Goal: Task Accomplishment & Management: Manage account settings

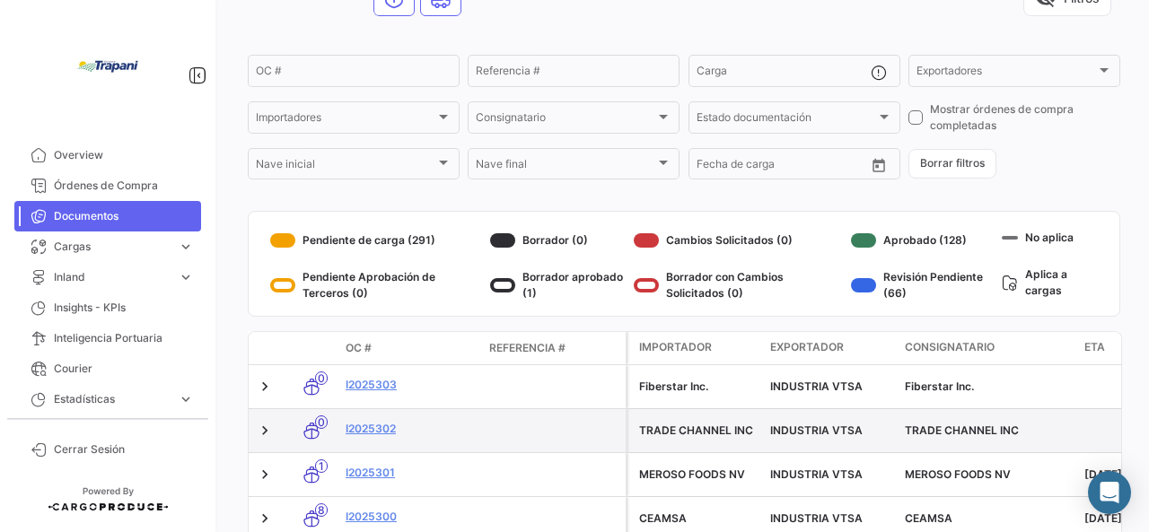
scroll to position [377, 0]
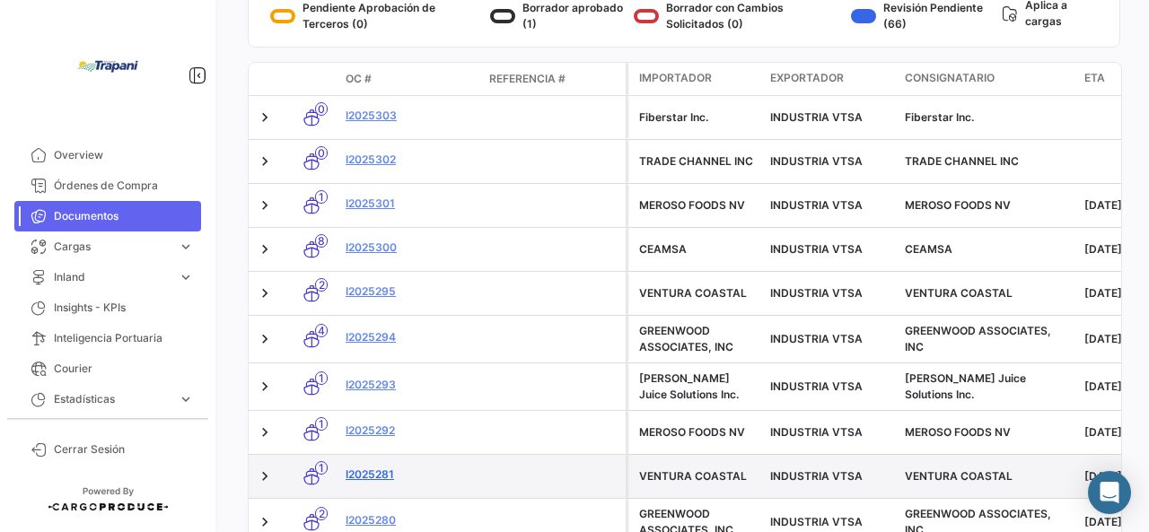
click at [364, 470] on link "I2025281" at bounding box center [409, 475] width 129 height 16
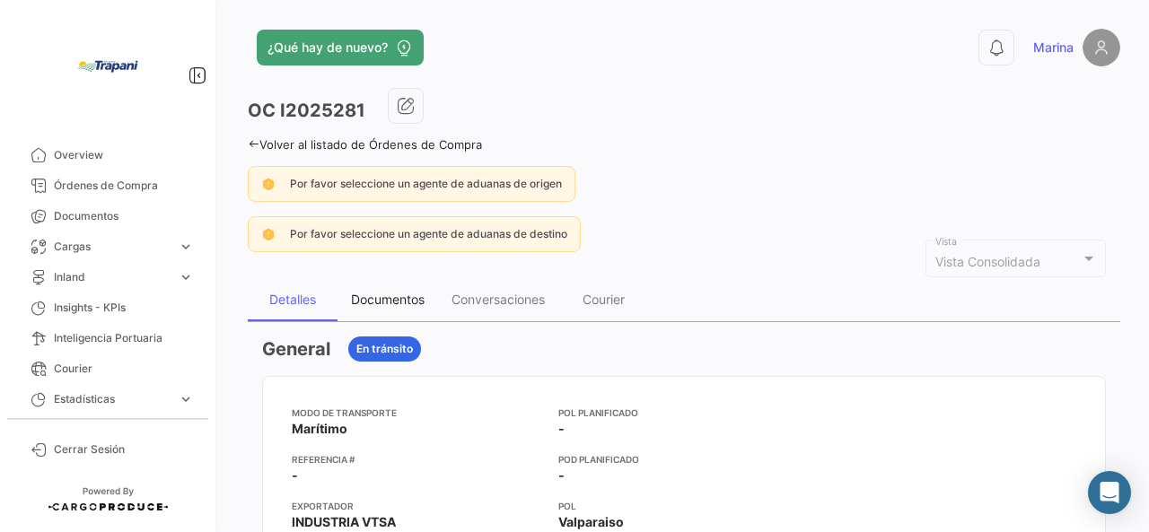
click at [377, 297] on div "Documentos" at bounding box center [388, 299] width 74 height 15
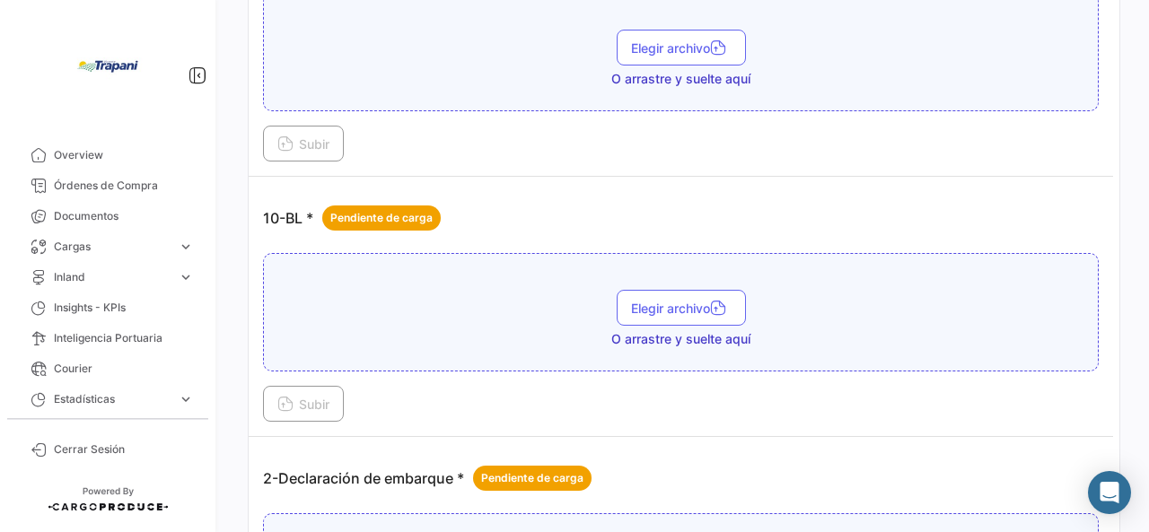
scroll to position [538, 0]
click at [441, 319] on div "Elegir archivo O arrastre y suelte aquí" at bounding box center [681, 317] width 816 height 58
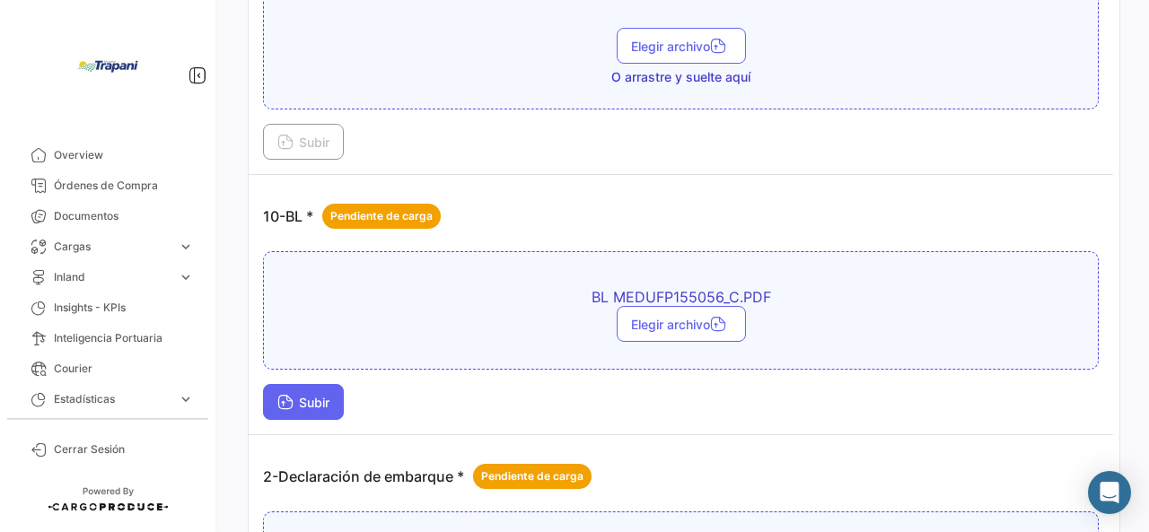
click at [318, 395] on span "Subir" at bounding box center [303, 402] width 52 height 15
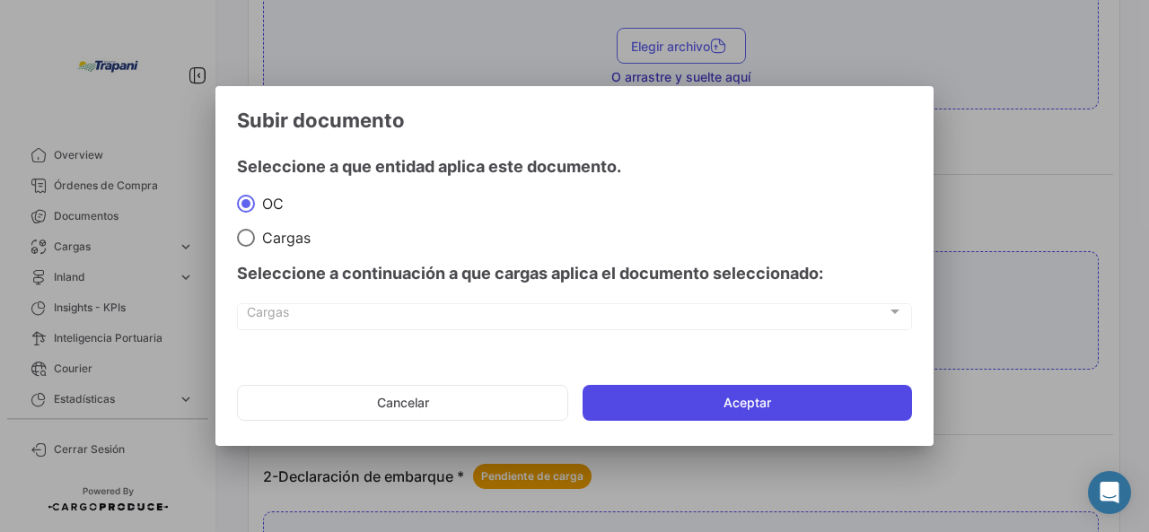
click at [742, 408] on button "Aceptar" at bounding box center [746, 403] width 329 height 36
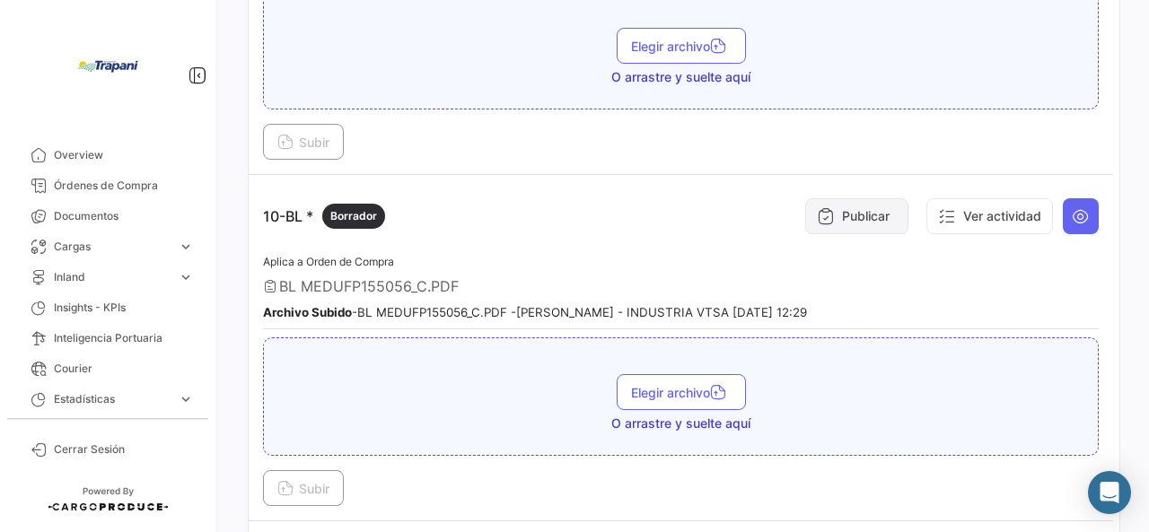
click at [837, 213] on button "Publicar" at bounding box center [856, 216] width 103 height 36
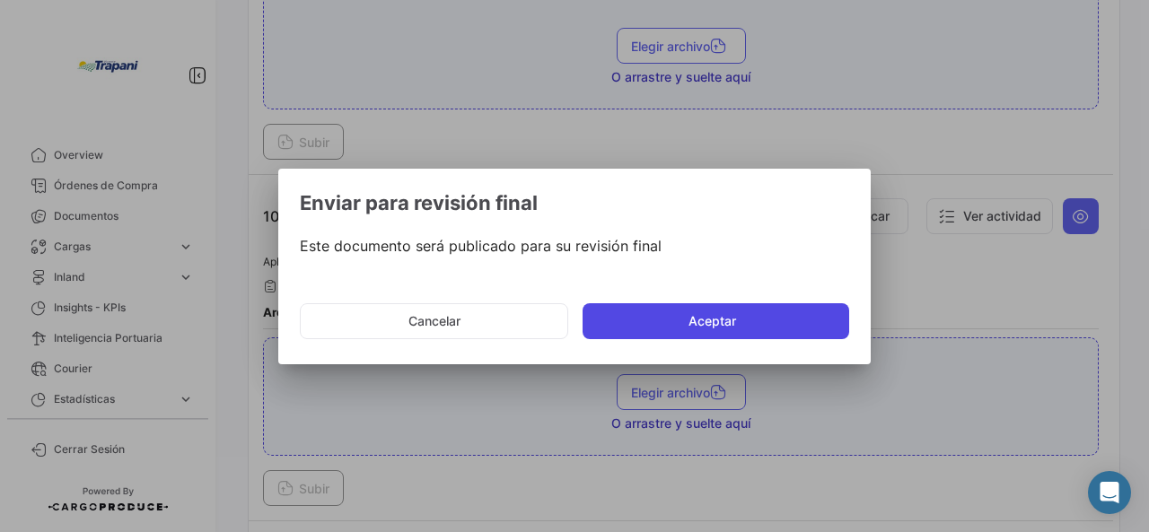
click at [727, 322] on button "Aceptar" at bounding box center [715, 321] width 267 height 36
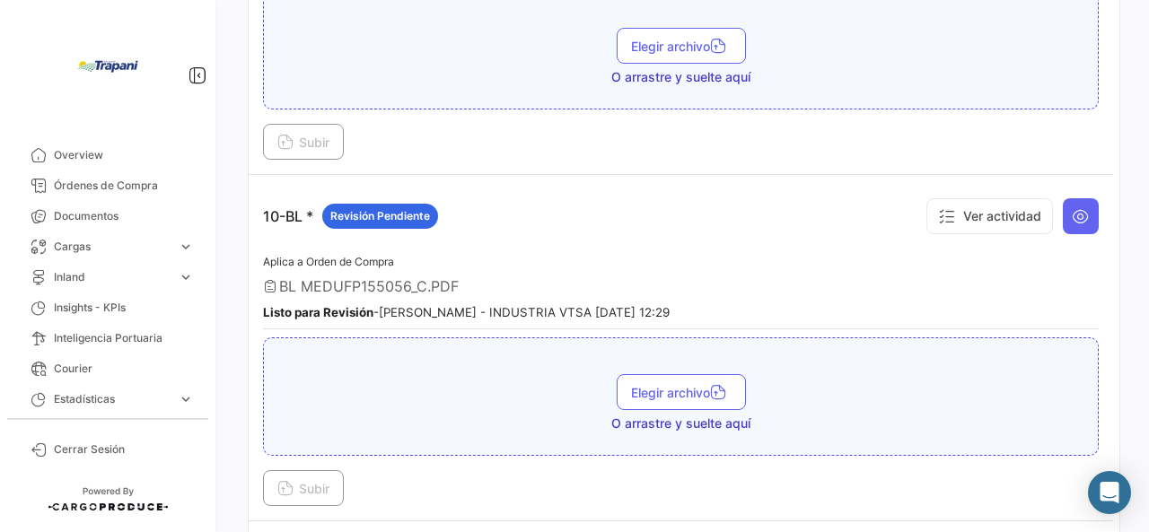
click at [1071, 211] on icon at bounding box center [1080, 216] width 18 height 18
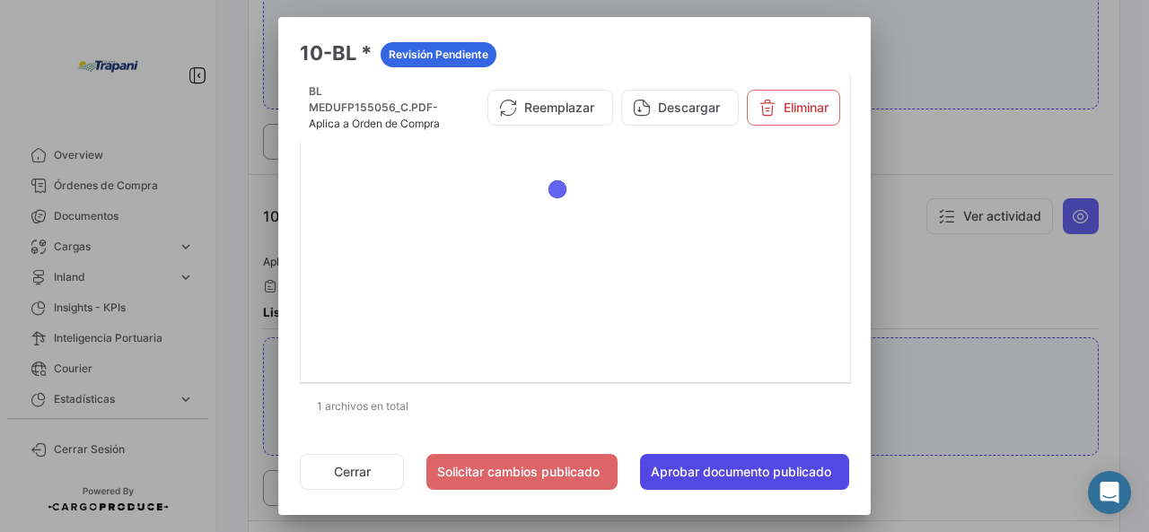
click at [716, 469] on button "Aprobar documento publicado" at bounding box center [744, 472] width 209 height 36
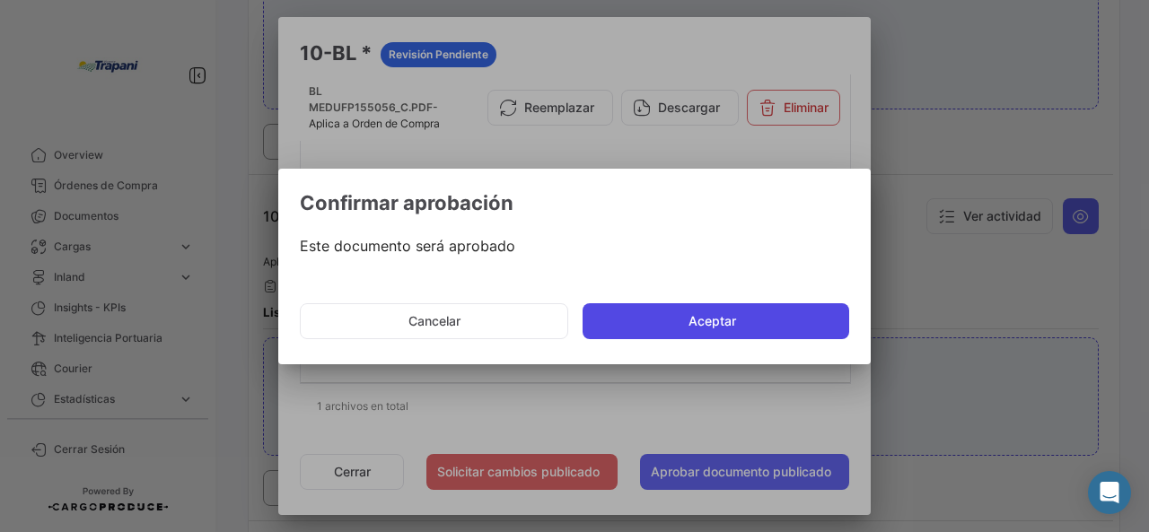
click at [675, 328] on button "Aceptar" at bounding box center [715, 321] width 267 height 36
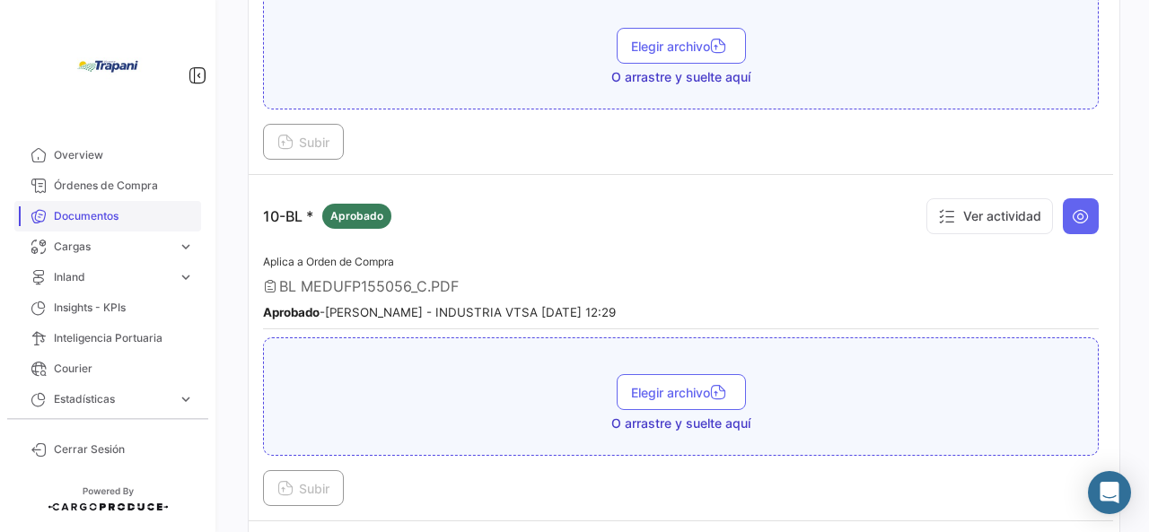
click at [84, 206] on link "Documentos" at bounding box center [107, 216] width 187 height 31
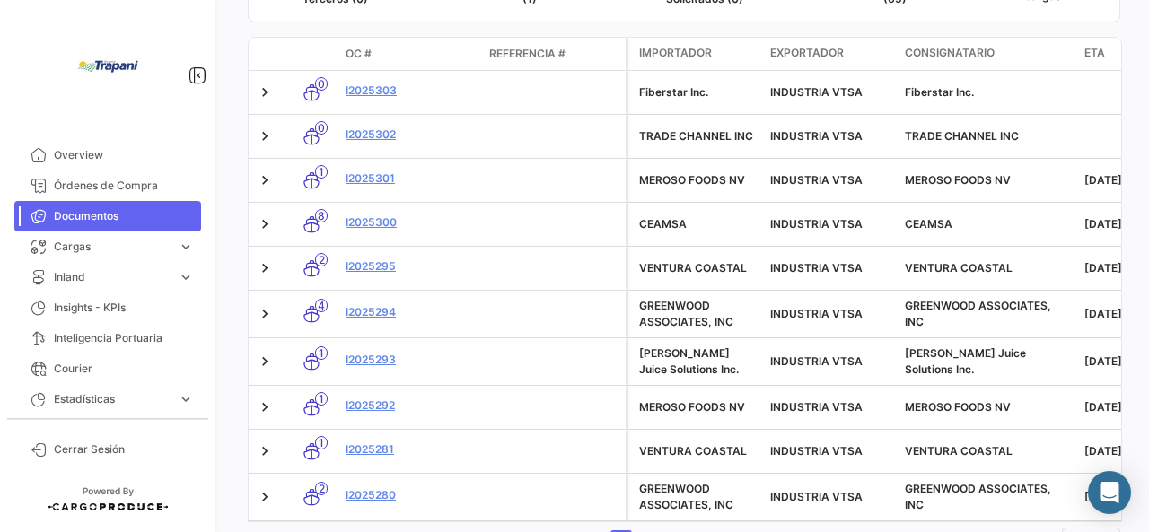
scroll to position [449, 0]
